Goal: Information Seeking & Learning: Learn about a topic

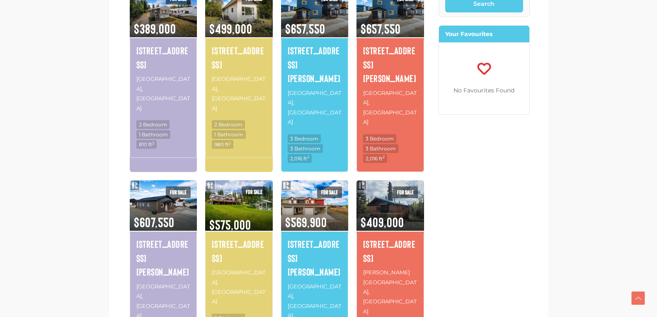
scroll to position [514, 0]
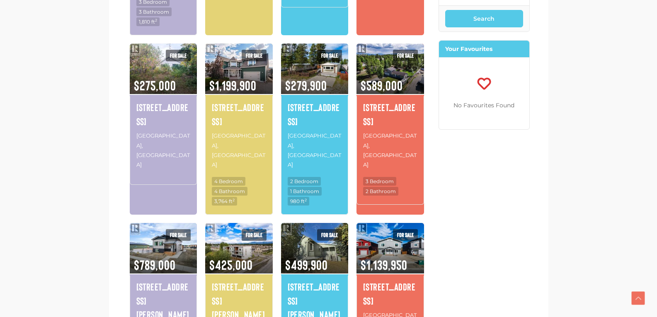
scroll to position [485, 0]
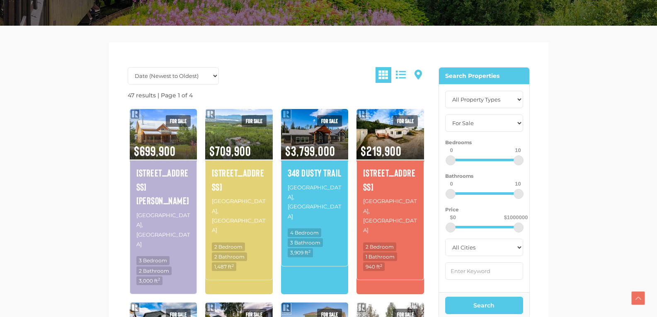
scroll to position [182, 0]
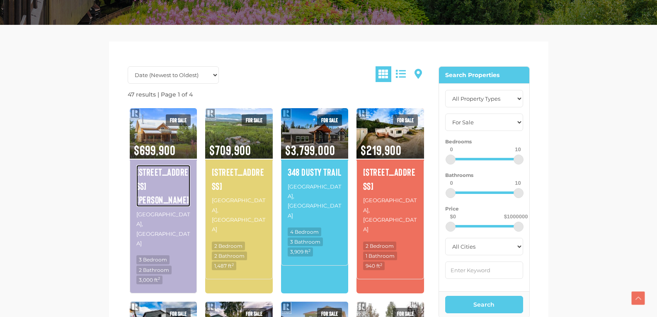
click at [153, 185] on h4 "1130 Annie Lake Road" at bounding box center [163, 186] width 54 height 42
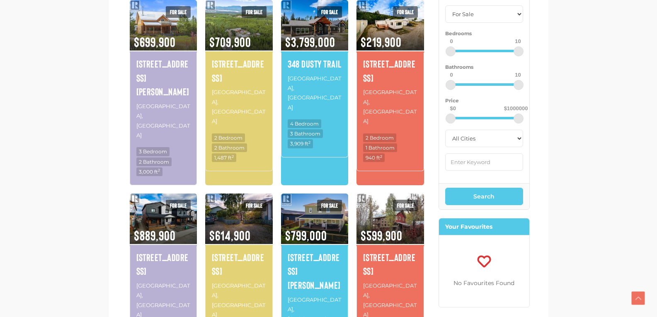
scroll to position [398, 0]
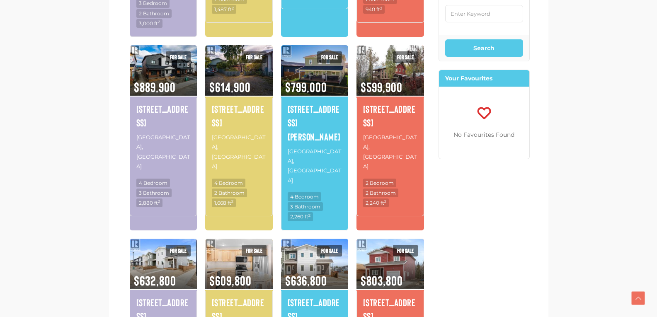
scroll to position [485, 0]
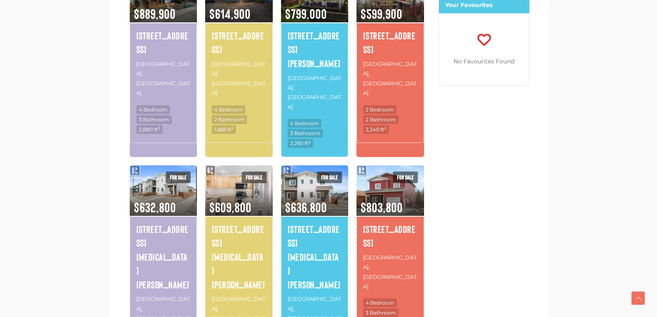
scroll to position [514, 0]
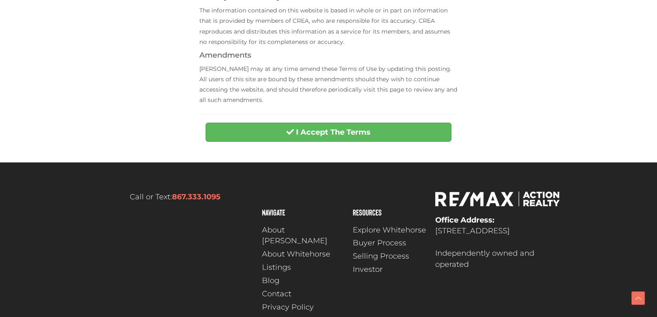
scroll to position [391, 0]
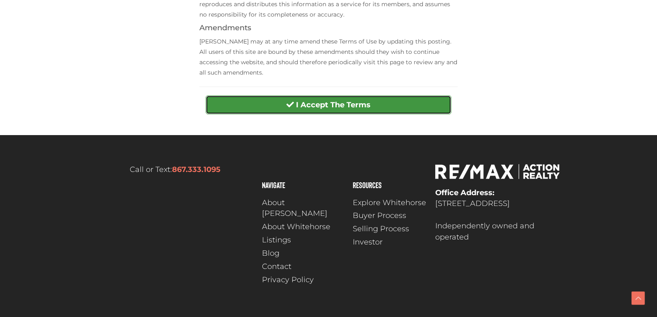
click at [283, 105] on button "I Accept The Terms" at bounding box center [328, 104] width 246 height 19
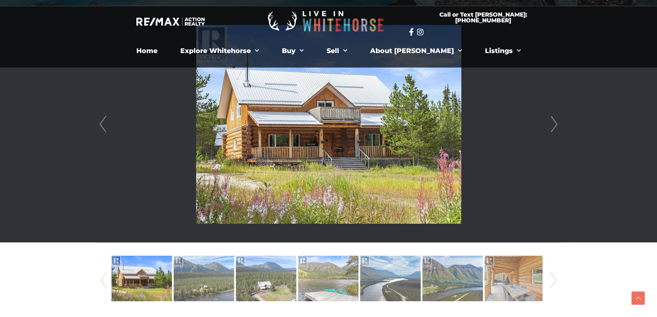
scroll to position [215, 0]
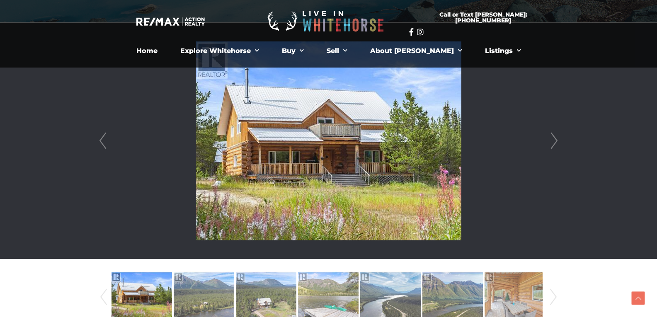
click at [552, 140] on link "Next" at bounding box center [554, 141] width 12 height 236
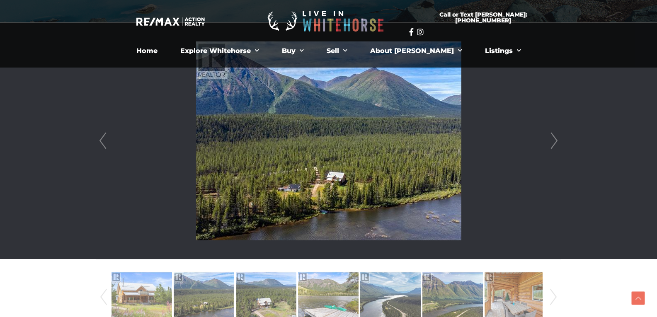
click at [552, 140] on link "Next" at bounding box center [554, 141] width 12 height 236
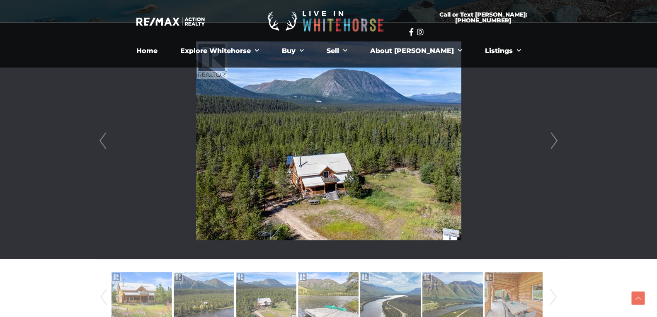
click at [552, 140] on link "Next" at bounding box center [554, 141] width 12 height 236
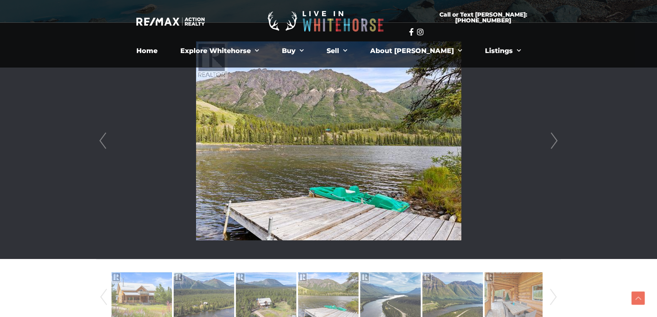
click at [552, 140] on link "Next" at bounding box center [554, 141] width 12 height 236
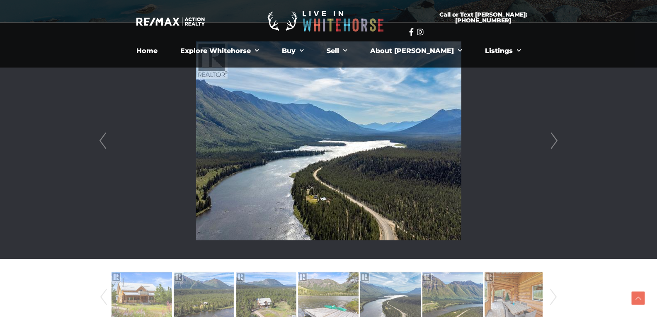
click at [552, 140] on link "Next" at bounding box center [554, 141] width 12 height 236
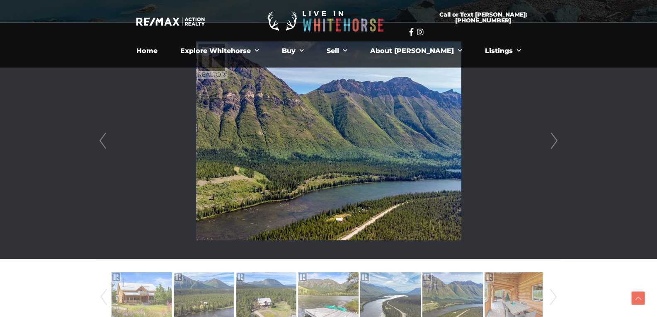
click at [552, 140] on link "Next" at bounding box center [554, 141] width 12 height 236
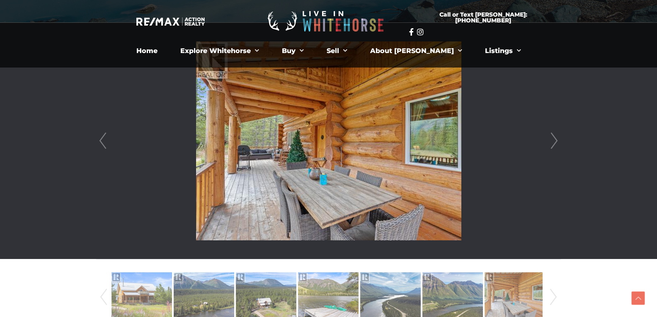
click at [552, 140] on link "Next" at bounding box center [554, 141] width 12 height 236
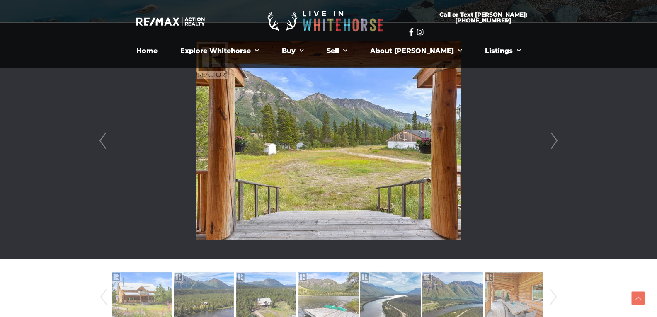
click at [552, 140] on link "Next" at bounding box center [554, 141] width 12 height 236
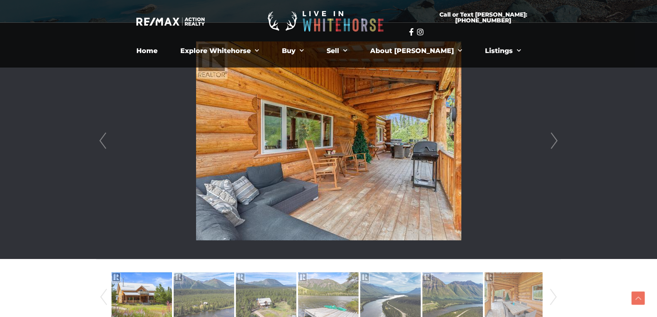
click at [552, 140] on link "Next" at bounding box center [554, 141] width 12 height 236
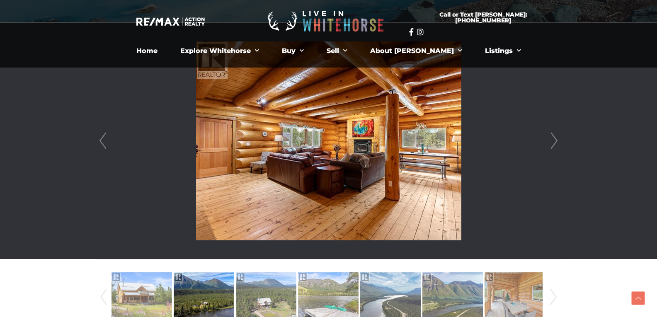
click at [552, 140] on link "Next" at bounding box center [554, 141] width 12 height 236
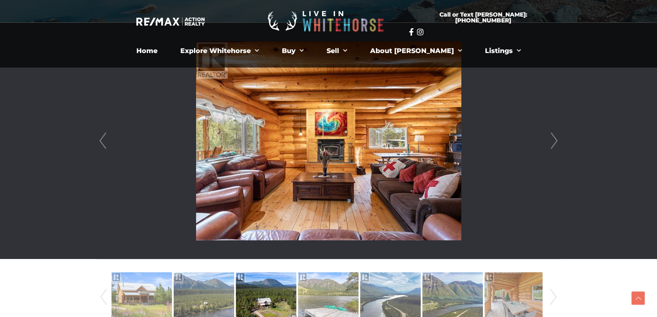
click at [552, 140] on link "Next" at bounding box center [554, 141] width 12 height 236
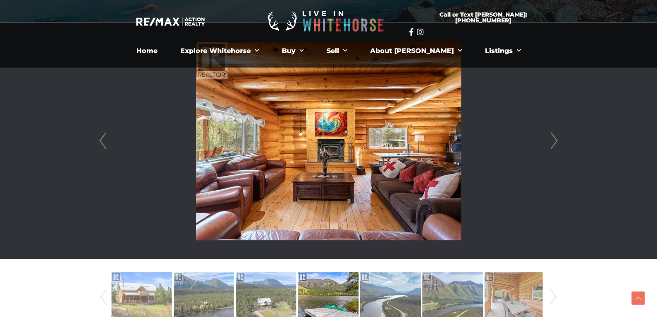
click at [552, 140] on link "Next" at bounding box center [554, 141] width 12 height 236
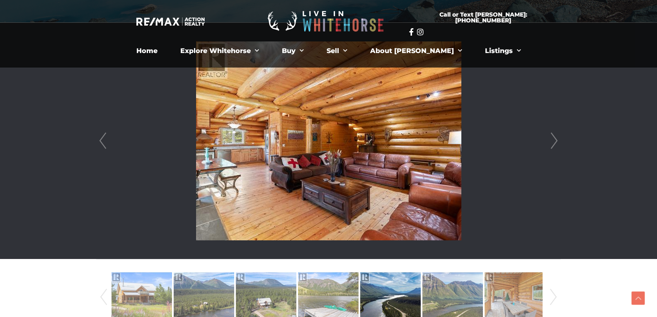
click at [552, 140] on link "Next" at bounding box center [554, 141] width 12 height 236
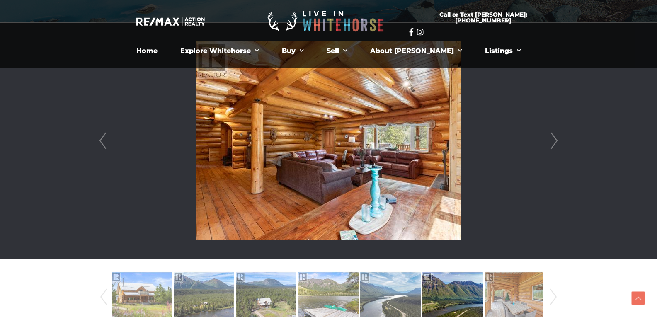
click at [552, 140] on link "Next" at bounding box center [554, 141] width 12 height 236
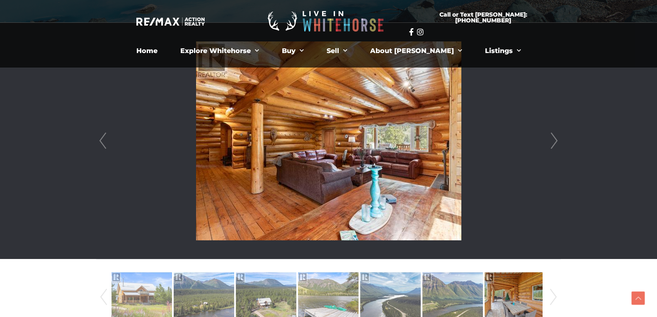
click at [552, 140] on link "Next" at bounding box center [554, 141] width 12 height 236
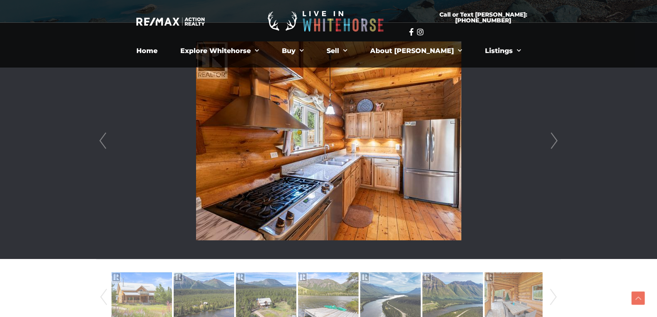
click at [552, 140] on link "Next" at bounding box center [554, 141] width 12 height 236
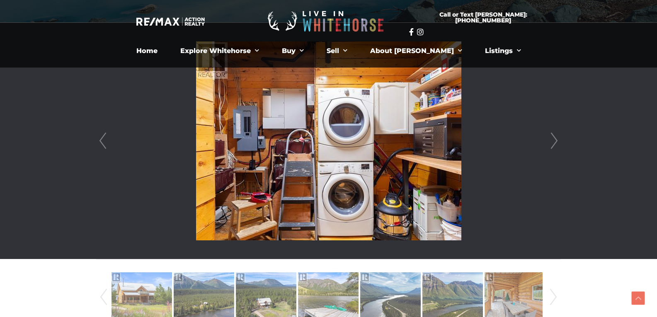
click at [552, 140] on link "Next" at bounding box center [554, 141] width 12 height 236
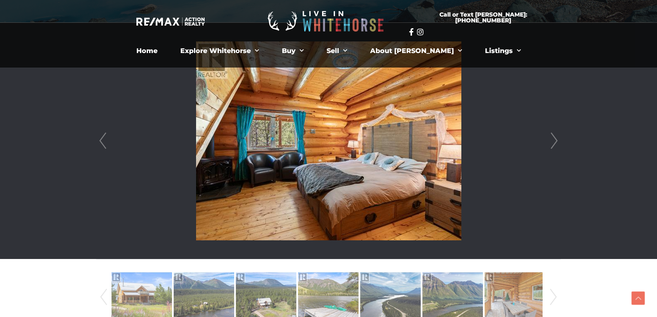
click at [552, 140] on link "Next" at bounding box center [554, 141] width 12 height 236
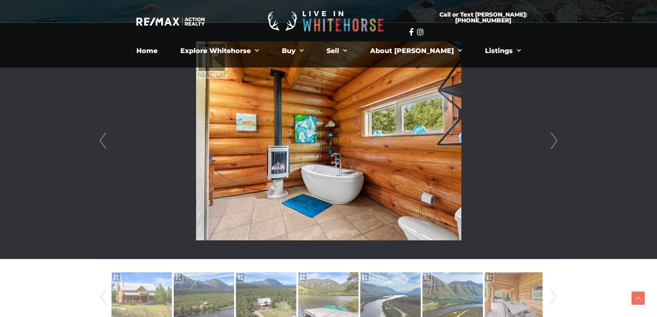
click at [552, 140] on link "Next" at bounding box center [554, 141] width 12 height 236
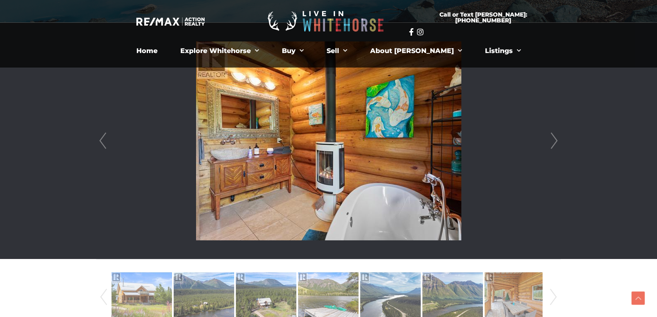
click at [552, 140] on link "Next" at bounding box center [554, 141] width 12 height 236
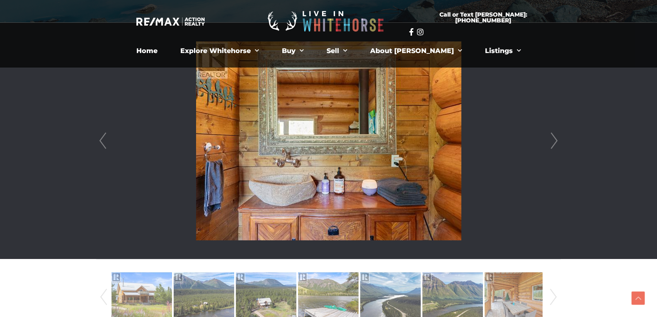
click at [552, 140] on link "Next" at bounding box center [554, 141] width 12 height 236
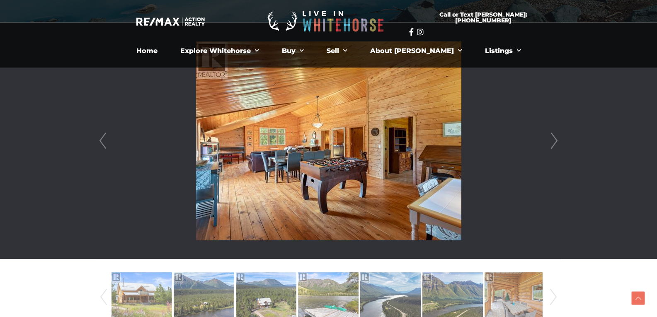
click at [552, 140] on link "Next" at bounding box center [554, 141] width 12 height 236
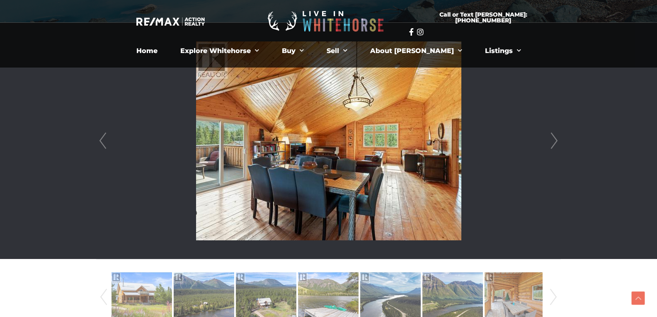
click at [552, 140] on link "Next" at bounding box center [554, 141] width 12 height 236
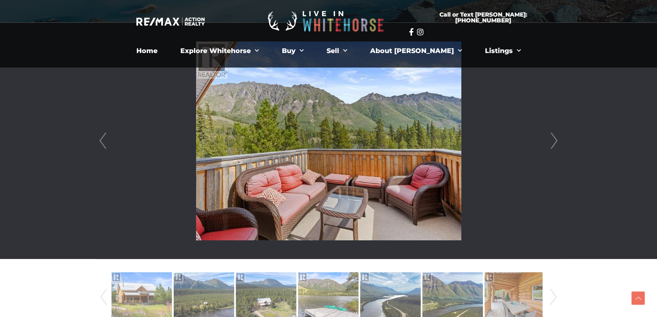
click at [552, 140] on link "Next" at bounding box center [554, 141] width 12 height 236
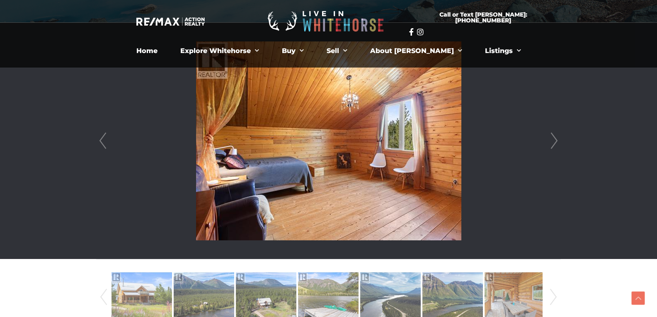
click at [552, 140] on link "Next" at bounding box center [554, 141] width 12 height 236
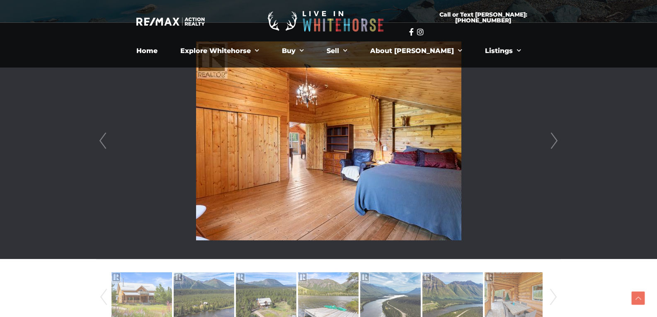
click at [552, 140] on link "Next" at bounding box center [554, 141] width 12 height 236
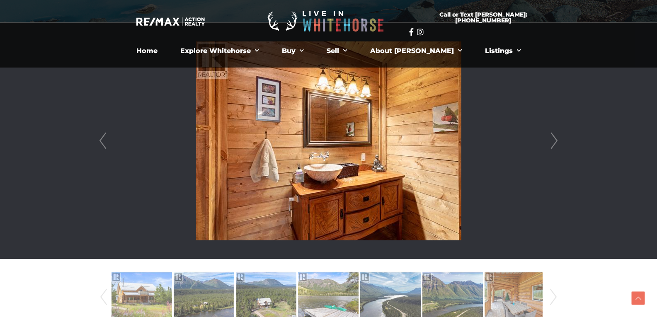
click at [552, 140] on link "Next" at bounding box center [554, 141] width 12 height 236
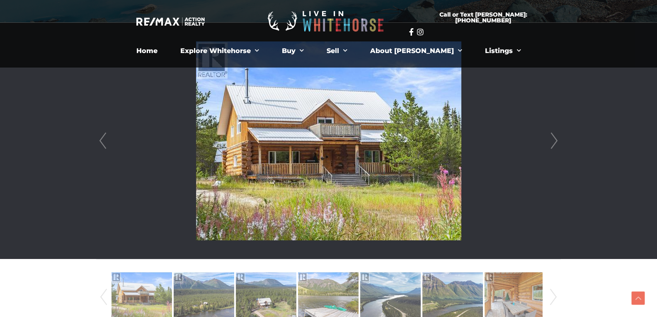
click at [552, 140] on link "Next" at bounding box center [554, 141] width 12 height 236
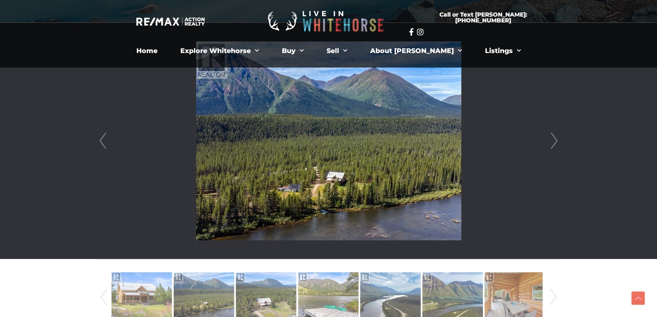
click at [552, 140] on link "Next" at bounding box center [554, 141] width 12 height 236
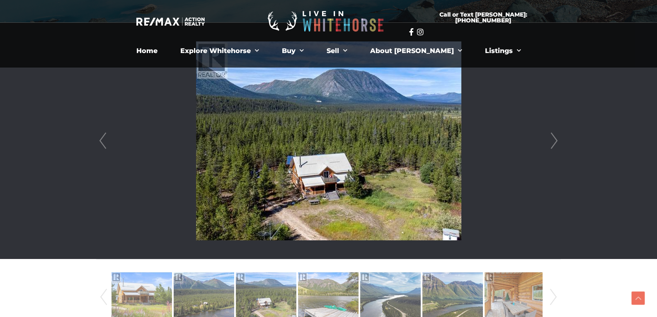
click at [552, 140] on link "Next" at bounding box center [554, 141] width 12 height 236
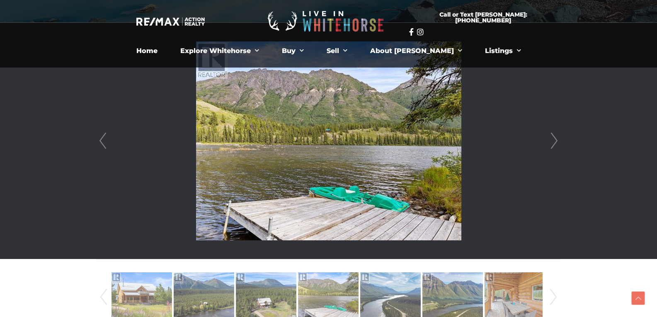
click at [101, 144] on link "Prev" at bounding box center [103, 141] width 12 height 236
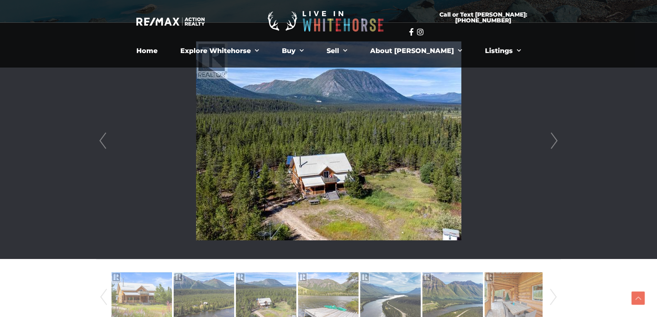
click at [554, 143] on link "Next" at bounding box center [554, 141] width 12 height 236
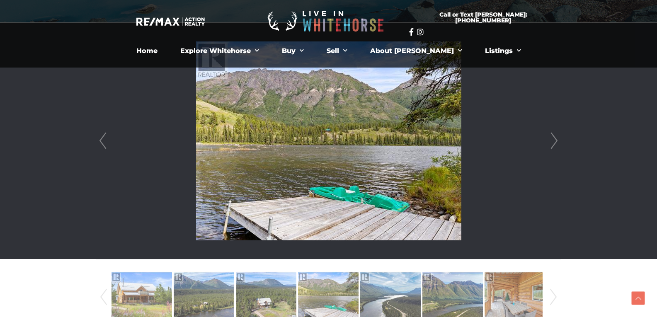
click at [554, 143] on link "Next" at bounding box center [554, 141] width 12 height 236
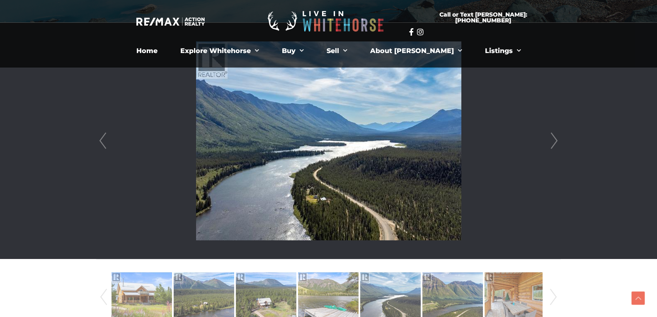
click at [554, 143] on link "Next" at bounding box center [554, 141] width 12 height 236
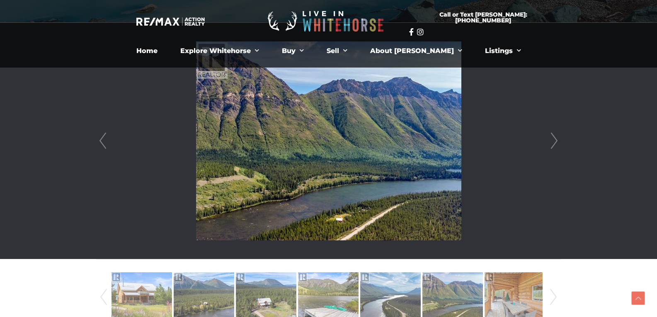
click at [554, 143] on link "Next" at bounding box center [554, 141] width 12 height 236
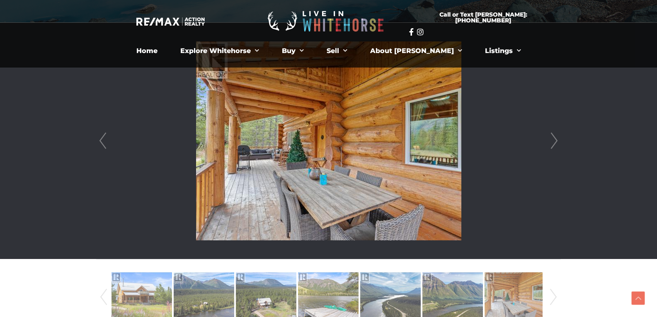
click at [554, 143] on link "Next" at bounding box center [554, 141] width 12 height 236
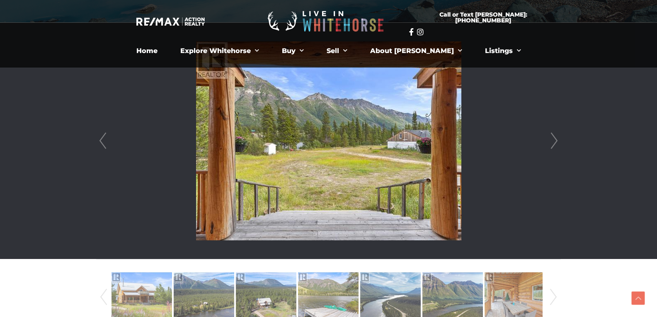
click at [560, 201] on div at bounding box center [329, 141] width 464 height 236
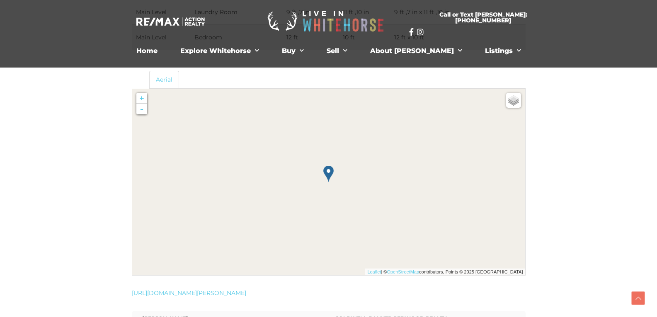
scroll to position [1541, 0]
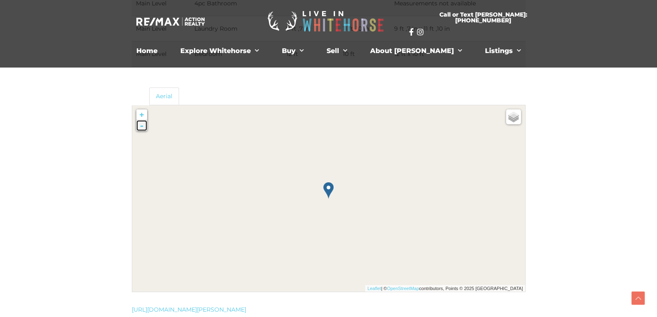
click at [141, 126] on link "-" at bounding box center [141, 125] width 11 height 11
click at [140, 126] on link "-" at bounding box center [141, 125] width 11 height 11
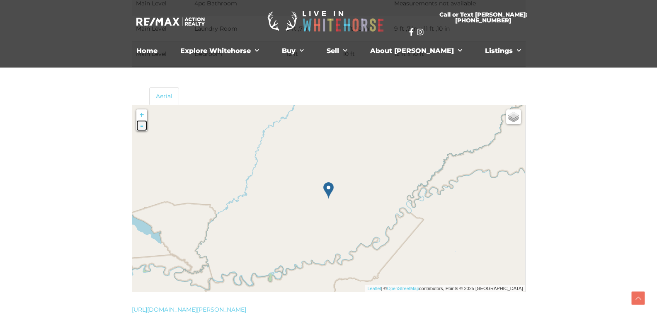
click at [140, 126] on link "-" at bounding box center [141, 125] width 11 height 11
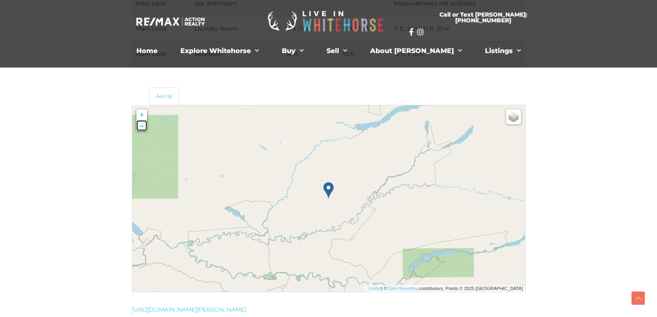
click at [140, 126] on link "-" at bounding box center [141, 125] width 11 height 11
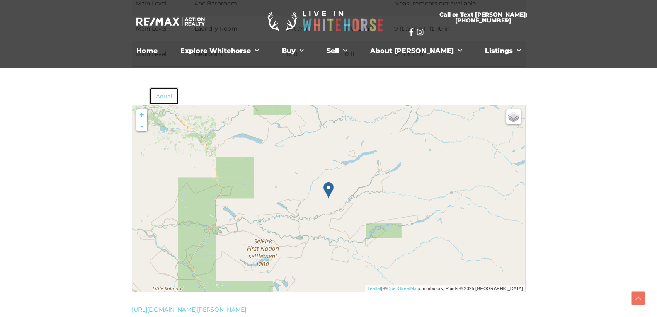
click at [163, 99] on link "Aerial" at bounding box center [164, 95] width 30 height 17
click at [140, 115] on link "+" at bounding box center [141, 114] width 11 height 11
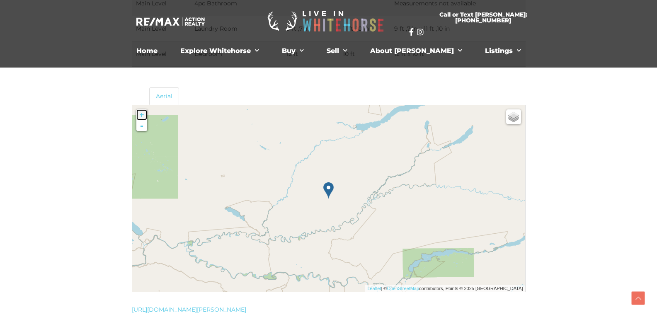
click at [140, 115] on link "+" at bounding box center [141, 114] width 11 height 11
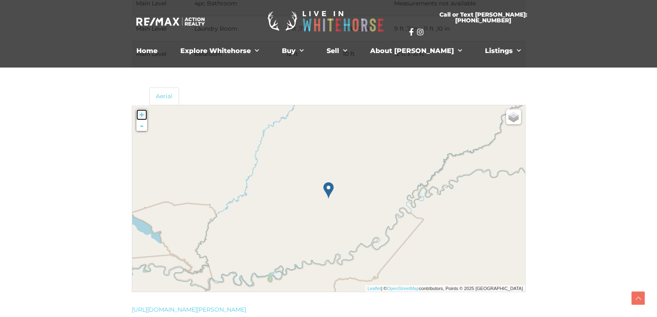
click at [140, 115] on link "+" at bounding box center [141, 114] width 11 height 11
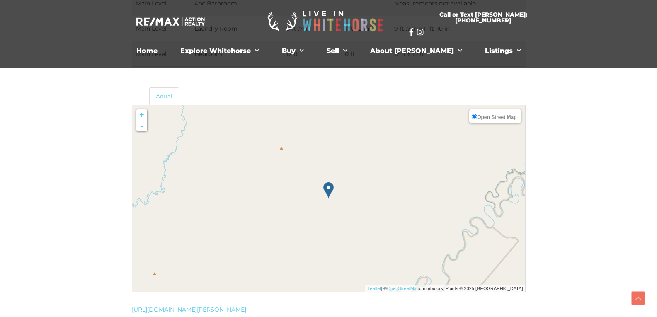
click at [505, 118] on span "Open Street Map" at bounding box center [496, 117] width 39 height 6
click at [477, 118] on input "Open Street Map" at bounding box center [473, 116] width 5 height 5
click at [505, 118] on span "Open Street Map" at bounding box center [496, 117] width 39 height 6
click at [477, 118] on input "Open Street Map" at bounding box center [473, 116] width 5 height 5
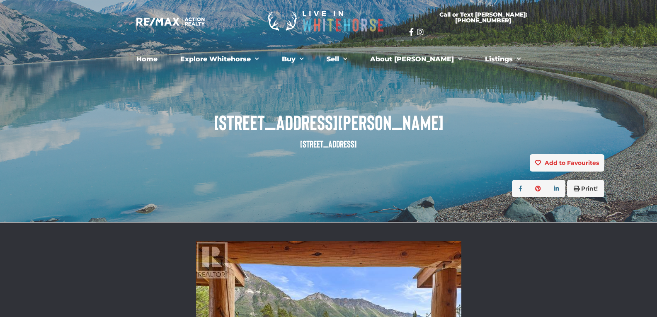
scroll to position [0, 0]
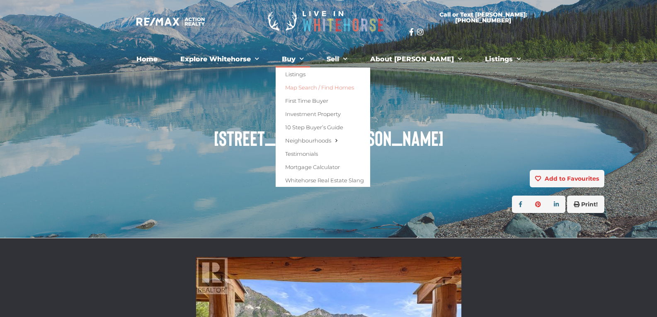
click at [312, 88] on link "Map Search / Find Homes" at bounding box center [322, 87] width 94 height 13
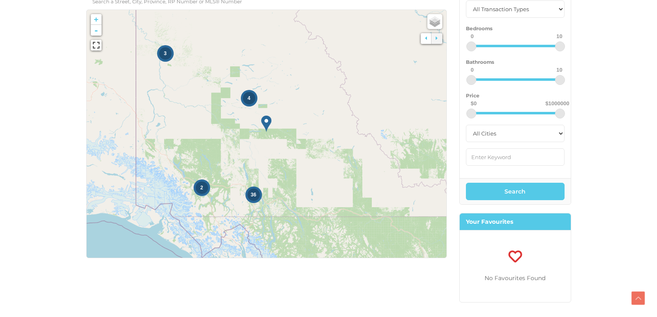
scroll to position [147, 0]
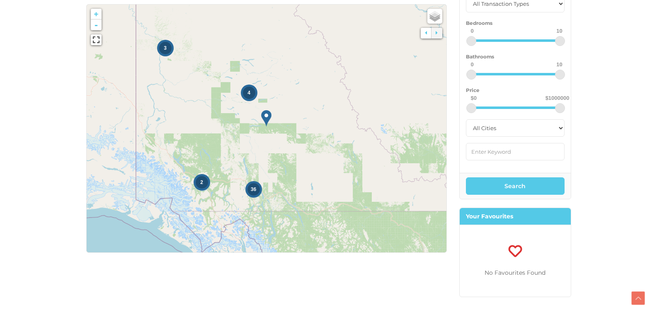
click at [265, 116] on img at bounding box center [266, 118] width 10 height 17
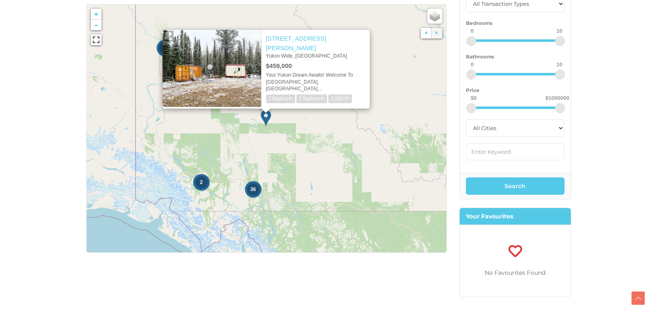
click at [333, 123] on icon at bounding box center [265, 128] width 449 height 310
click at [425, 31] on icon at bounding box center [426, 32] width 2 height 5
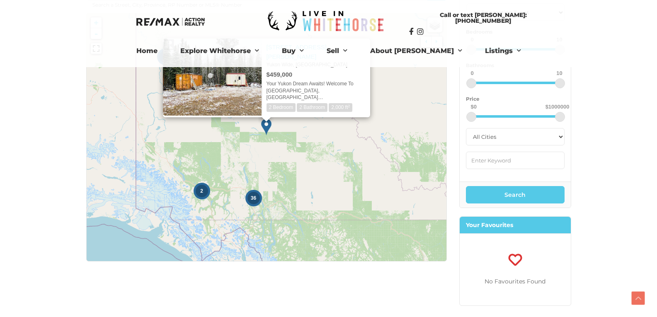
click at [408, 97] on icon at bounding box center [265, 137] width 449 height 310
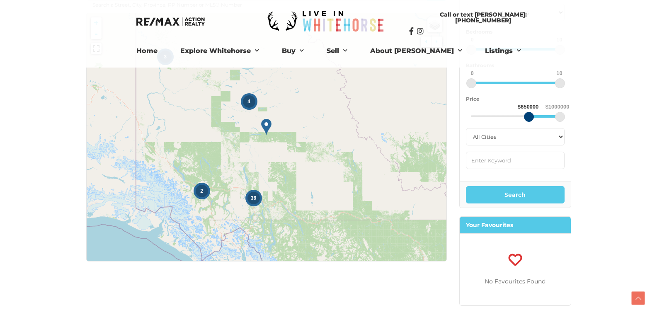
drag, startPoint x: 471, startPoint y: 117, endPoint x: 528, endPoint y: 116, distance: 56.4
click at [528, 116] on div at bounding box center [529, 117] width 10 height 10
click at [511, 196] on button "Search" at bounding box center [515, 194] width 99 height 17
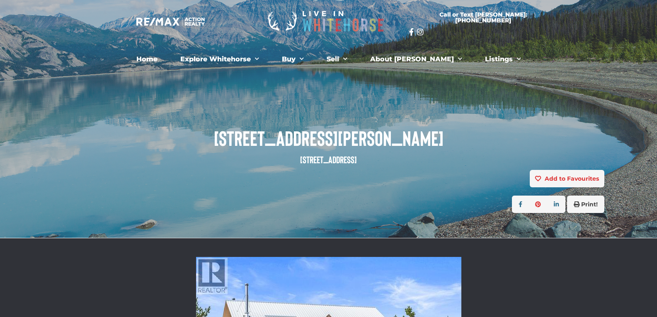
drag, startPoint x: 240, startPoint y: 128, endPoint x: 235, endPoint y: 87, distance: 41.4
click at [235, 87] on div "« Go back [STREET_ADDRESS][PERSON_NAME] Add to Favourites view favourites Print!" at bounding box center [328, 119] width 657 height 238
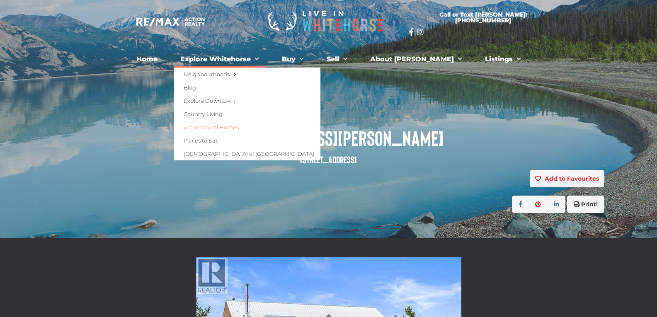
click at [226, 128] on link "Architectural Homes" at bounding box center [247, 127] width 146 height 13
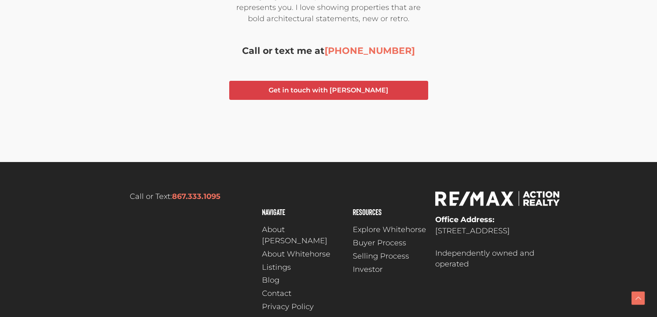
scroll to position [1318, 0]
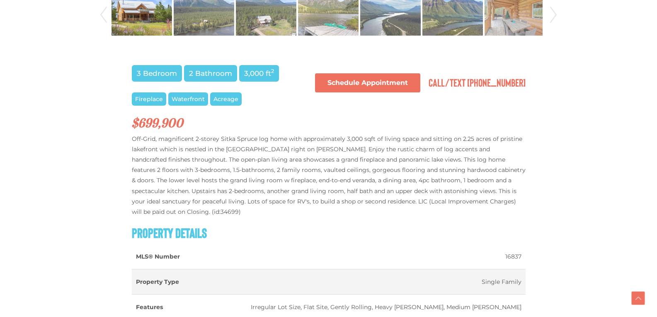
scroll to position [567, 0]
